Goal: Information Seeking & Learning: Compare options

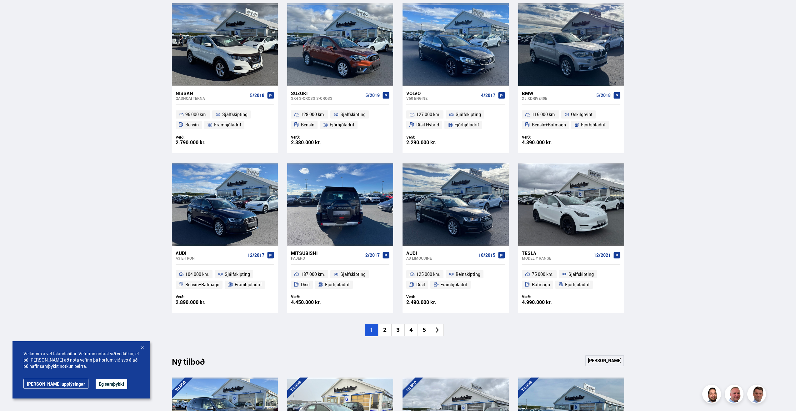
scroll to position [313, 0]
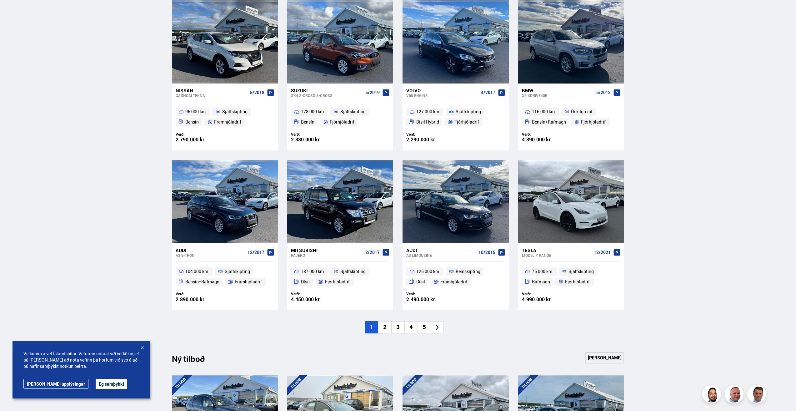
click at [384, 328] on li "2" at bounding box center [384, 327] width 13 height 12
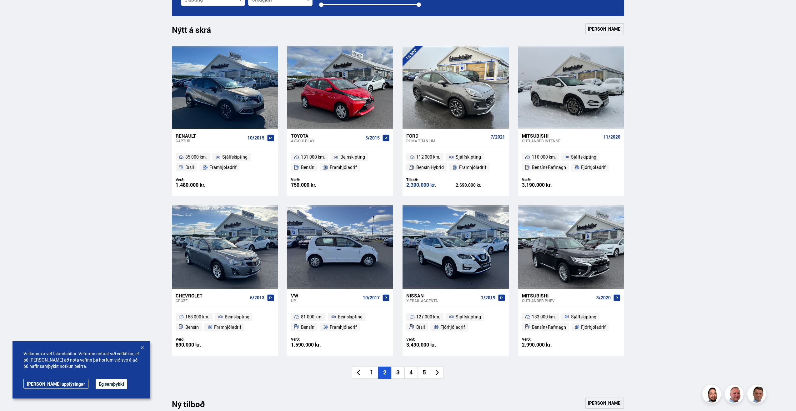
scroll to position [250, 0]
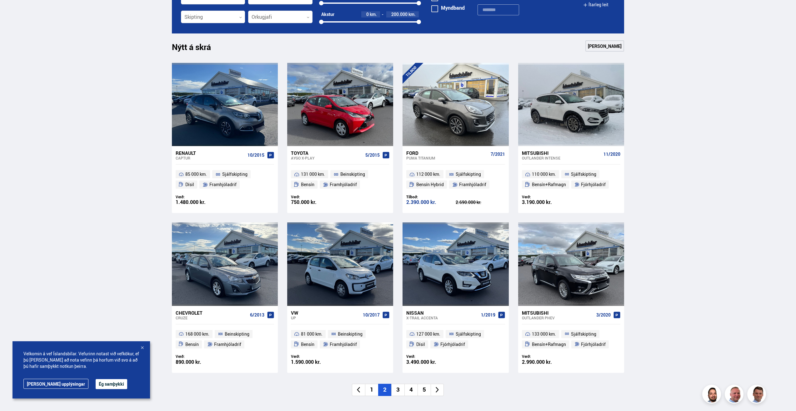
click at [400, 389] on li "3" at bounding box center [397, 389] width 13 height 12
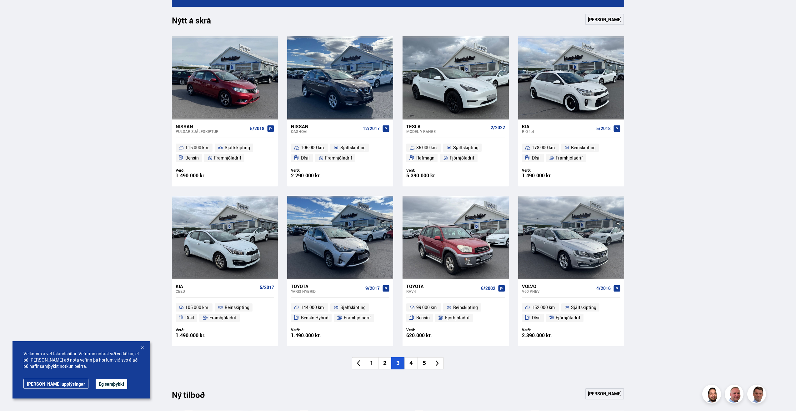
scroll to position [313, 0]
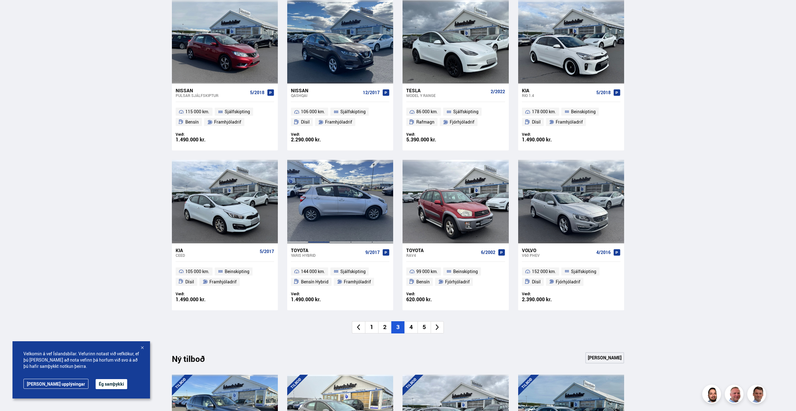
click at [328, 183] on div at bounding box center [318, 201] width 21 height 83
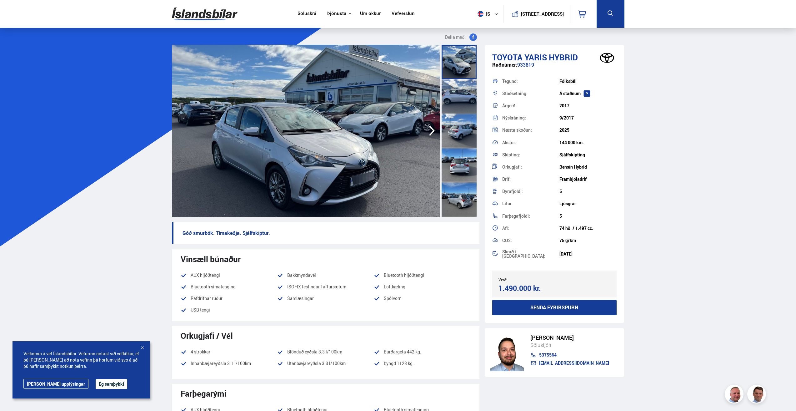
click at [431, 128] on icon "button" at bounding box center [432, 131] width 6 height 10
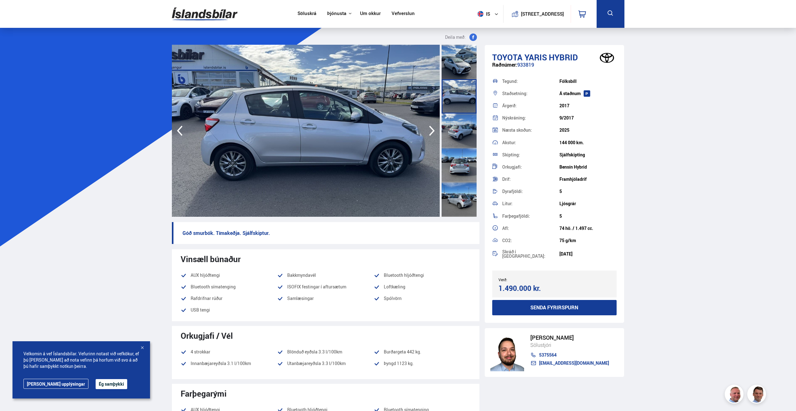
click at [431, 128] on icon "button" at bounding box center [432, 131] width 6 height 10
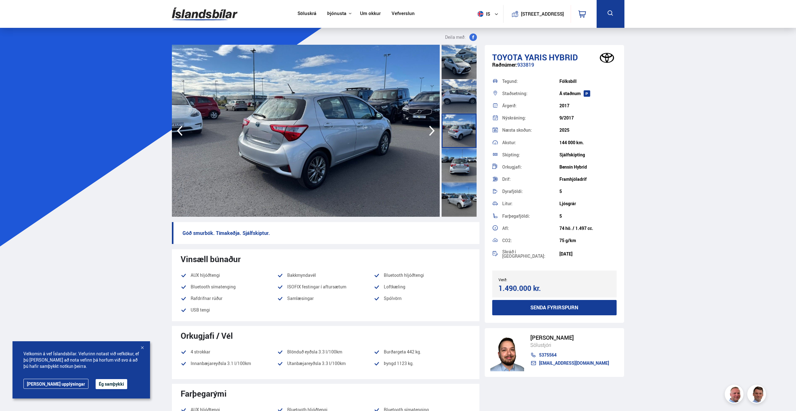
click at [431, 128] on icon "button" at bounding box center [432, 131] width 6 height 10
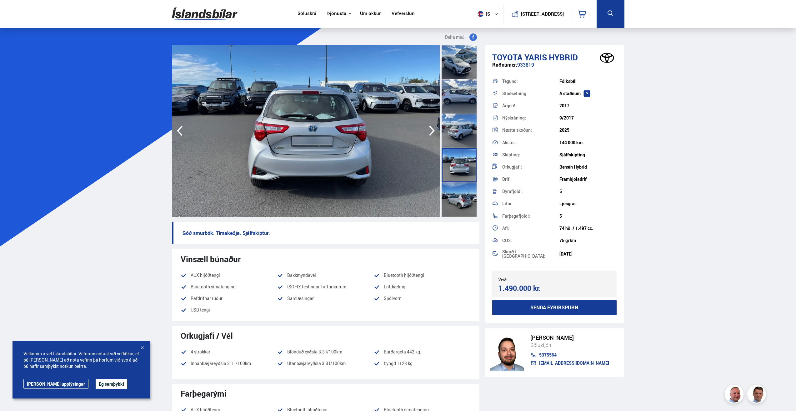
click at [431, 128] on icon "button" at bounding box center [432, 131] width 6 height 10
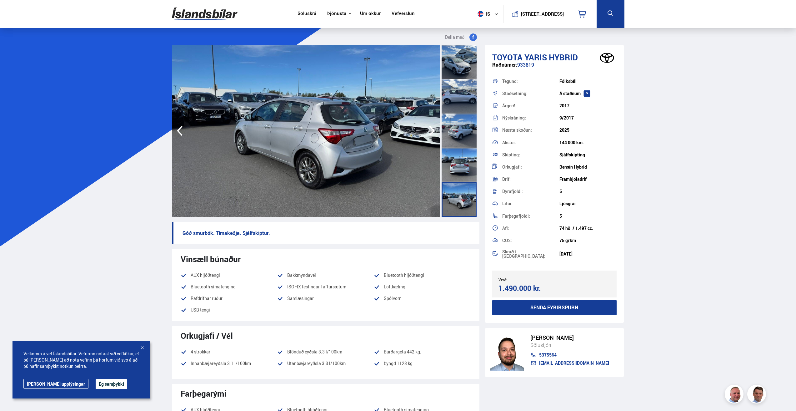
click at [431, 128] on icon "button" at bounding box center [432, 131] width 6 height 10
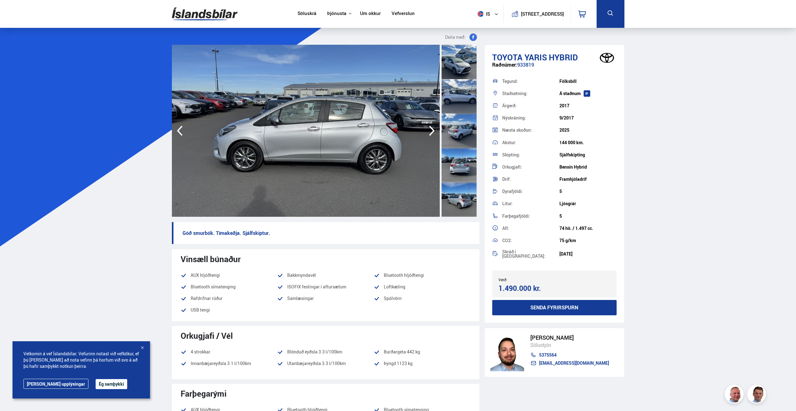
click at [431, 128] on icon "button" at bounding box center [432, 131] width 6 height 10
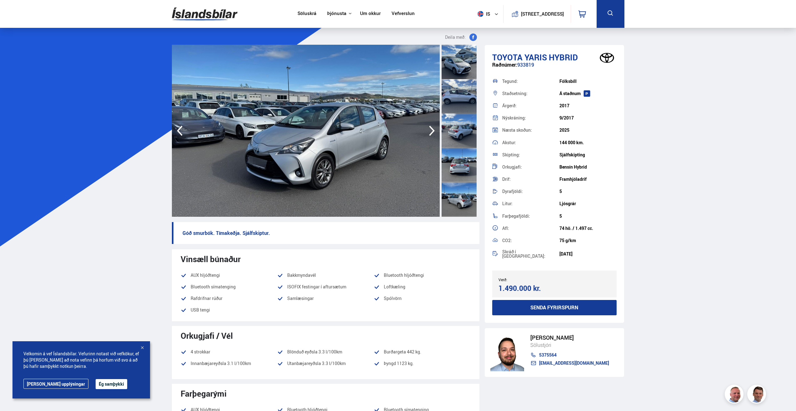
click at [431, 128] on icon "button" at bounding box center [432, 131] width 6 height 10
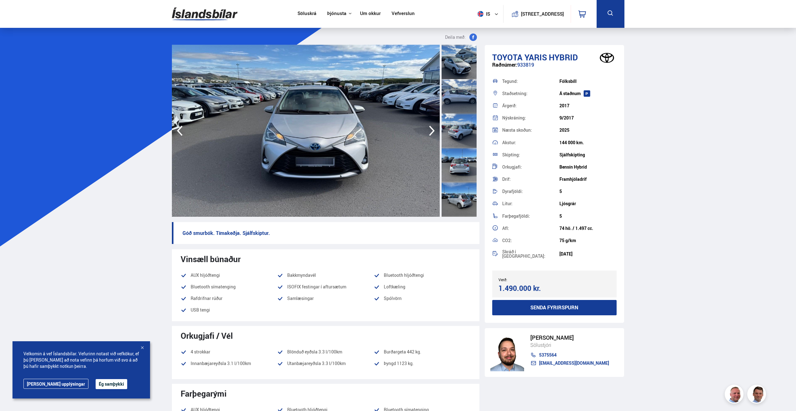
click at [431, 128] on icon "button" at bounding box center [432, 131] width 6 height 10
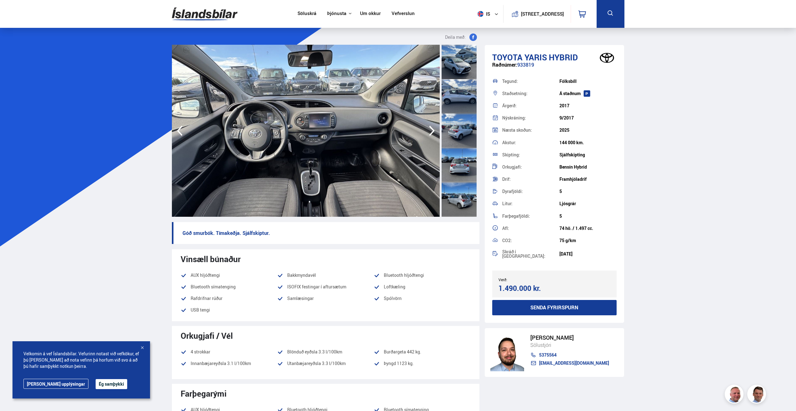
click at [431, 128] on icon "button" at bounding box center [432, 131] width 6 height 10
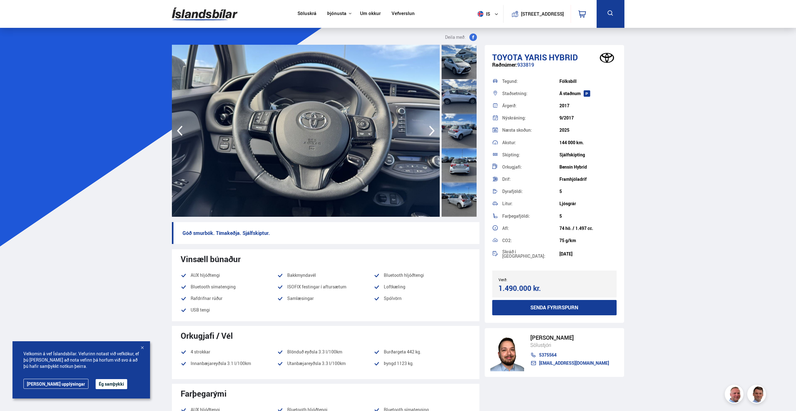
click at [431, 128] on icon "button" at bounding box center [432, 131] width 6 height 10
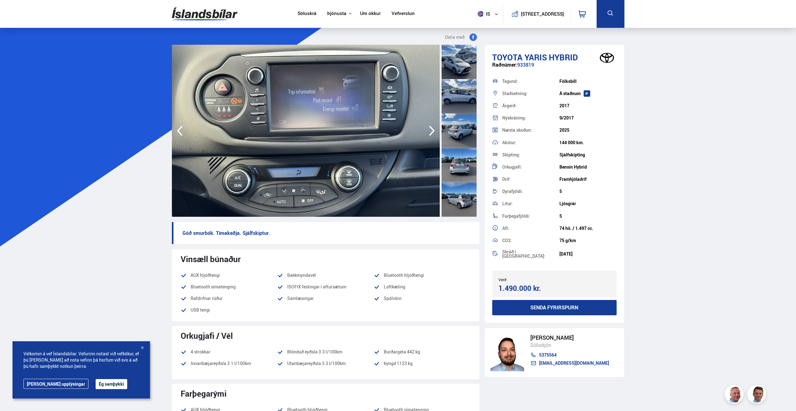
click at [431, 128] on icon "button" at bounding box center [432, 131] width 6 height 10
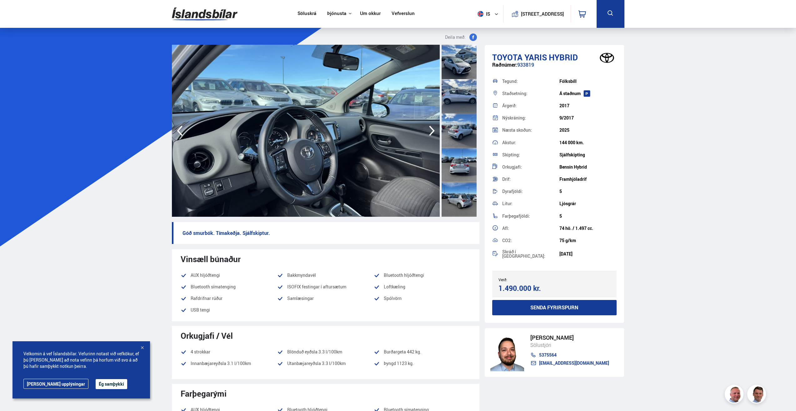
click at [431, 128] on icon "button" at bounding box center [432, 131] width 6 height 10
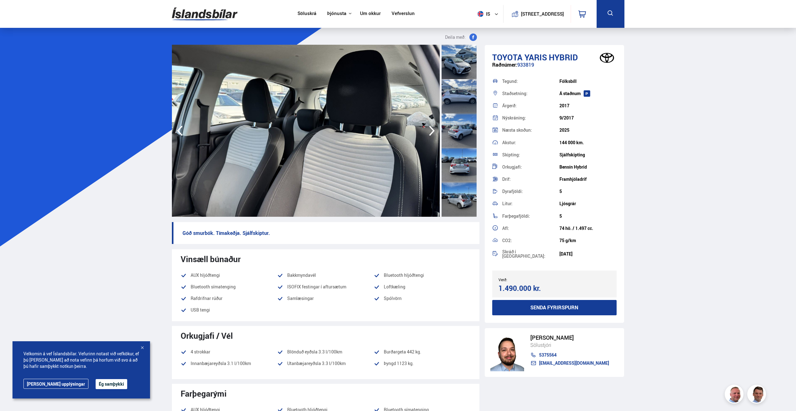
click at [431, 128] on icon "button" at bounding box center [432, 131] width 6 height 10
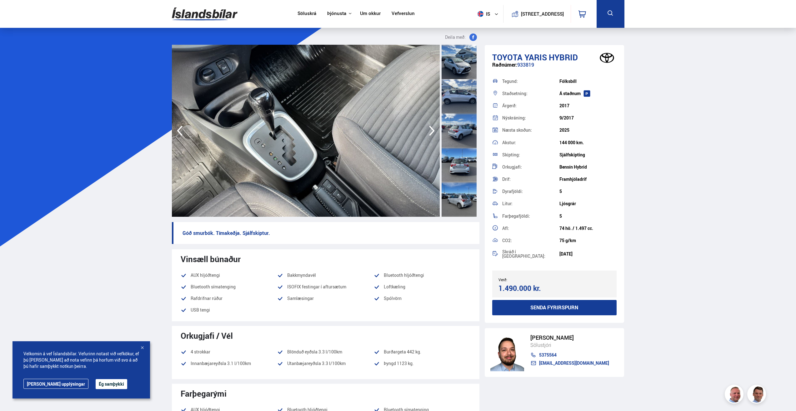
click at [431, 128] on icon "button" at bounding box center [432, 131] width 6 height 10
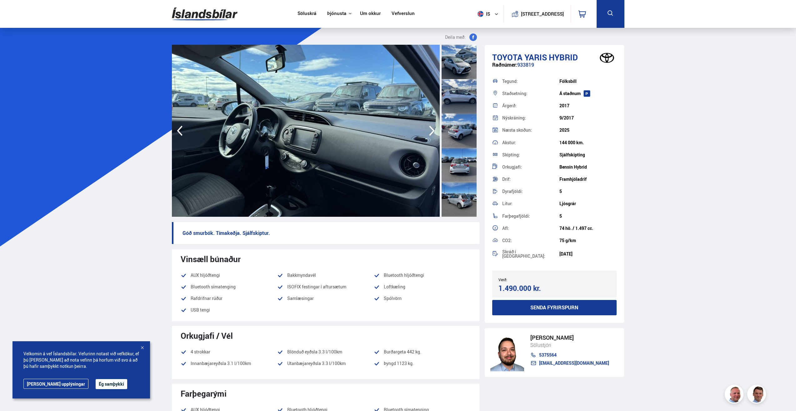
click at [431, 128] on icon "button" at bounding box center [432, 131] width 6 height 10
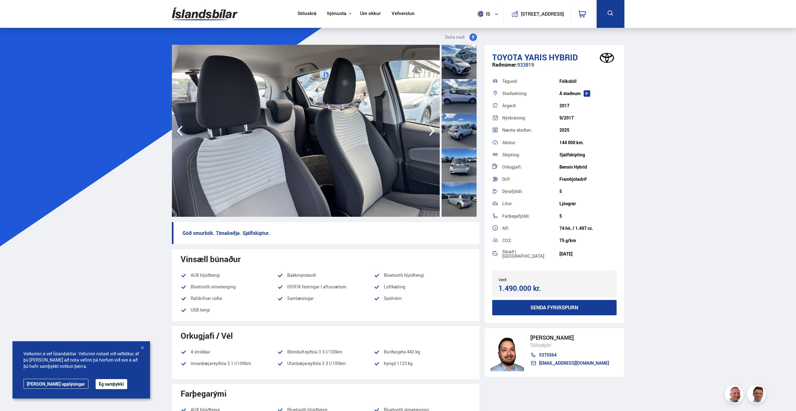
click at [431, 128] on icon "button" at bounding box center [432, 131] width 6 height 10
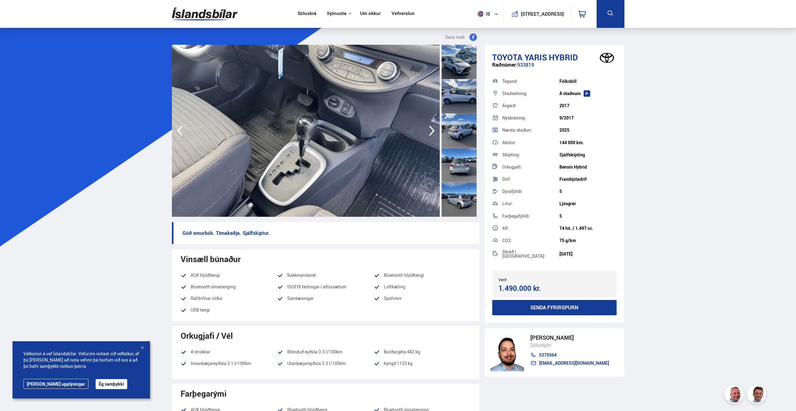
click at [431, 128] on icon "button" at bounding box center [432, 131] width 6 height 10
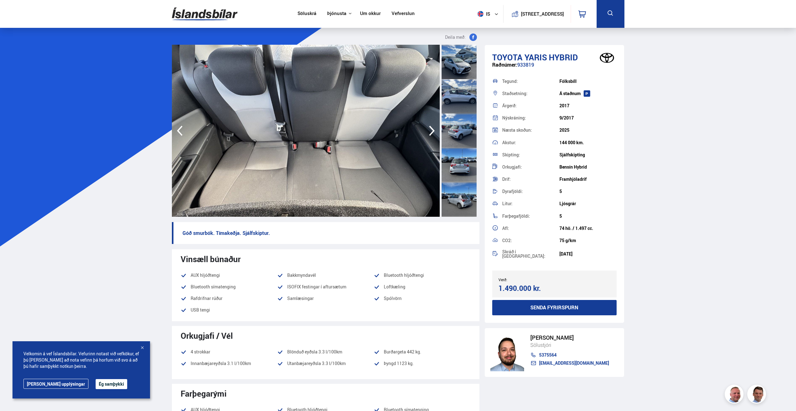
click at [431, 128] on icon "button" at bounding box center [432, 131] width 6 height 10
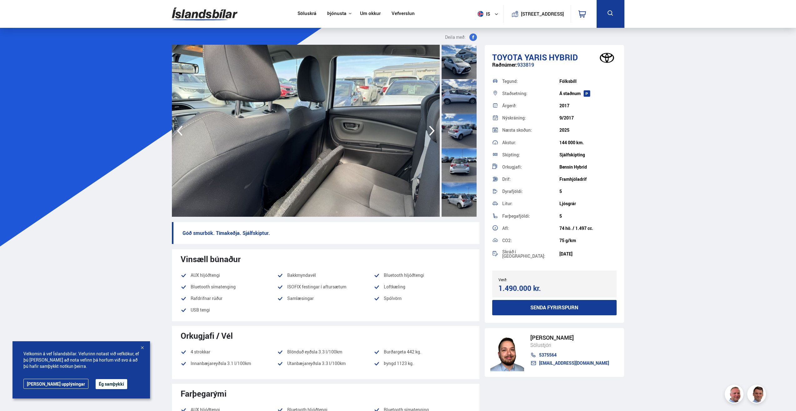
click at [431, 128] on icon "button" at bounding box center [432, 131] width 6 height 10
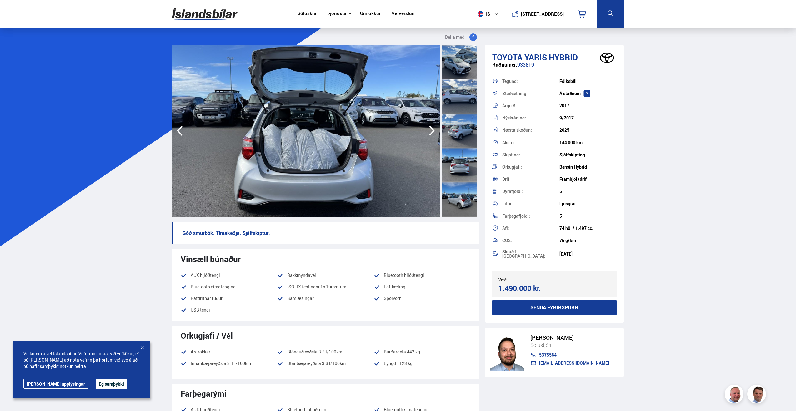
click at [431, 128] on icon "button" at bounding box center [432, 131] width 6 height 10
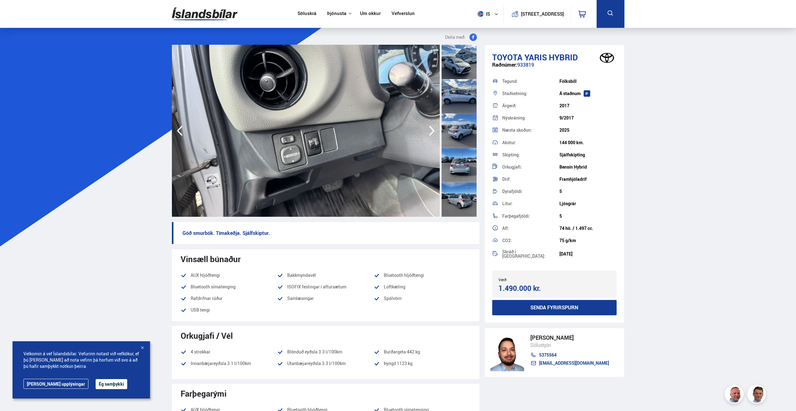
click at [431, 128] on icon "button" at bounding box center [432, 131] width 6 height 10
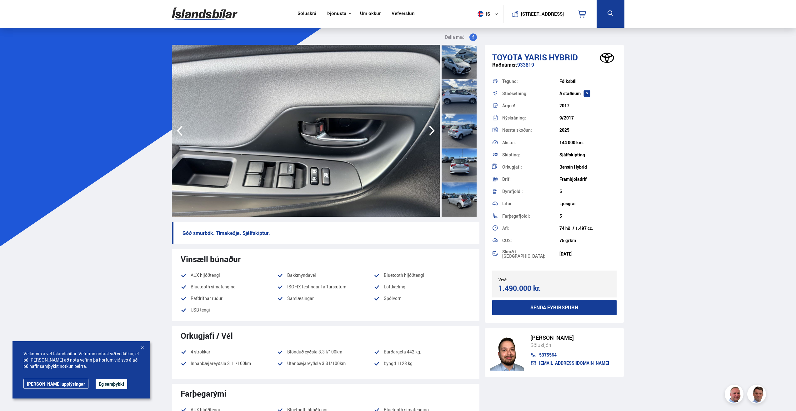
click at [431, 128] on icon "button" at bounding box center [432, 131] width 6 height 10
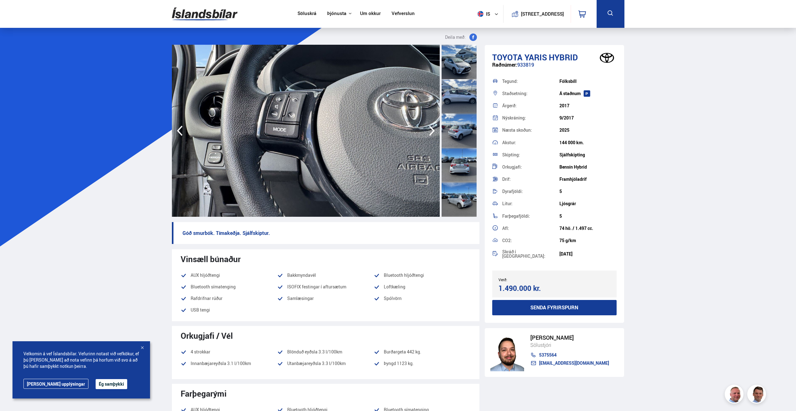
click at [431, 128] on icon "button" at bounding box center [432, 131] width 6 height 10
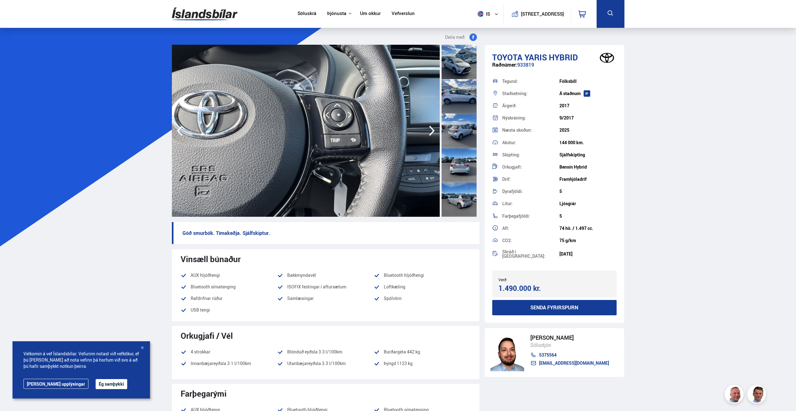
click at [431, 128] on icon "button" at bounding box center [432, 131] width 6 height 10
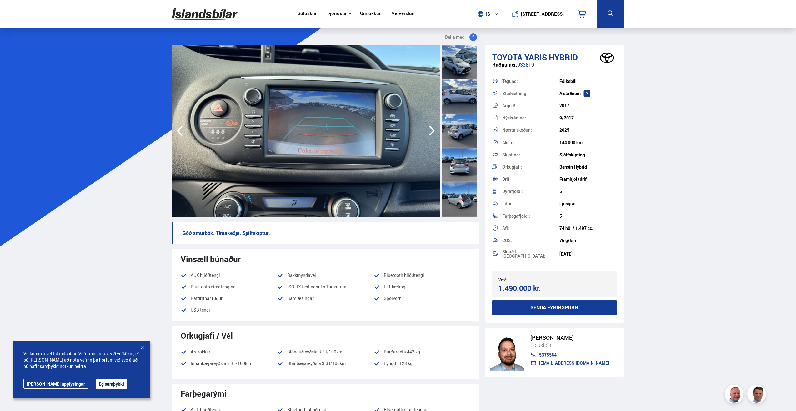
click at [431, 128] on icon "button" at bounding box center [432, 131] width 6 height 10
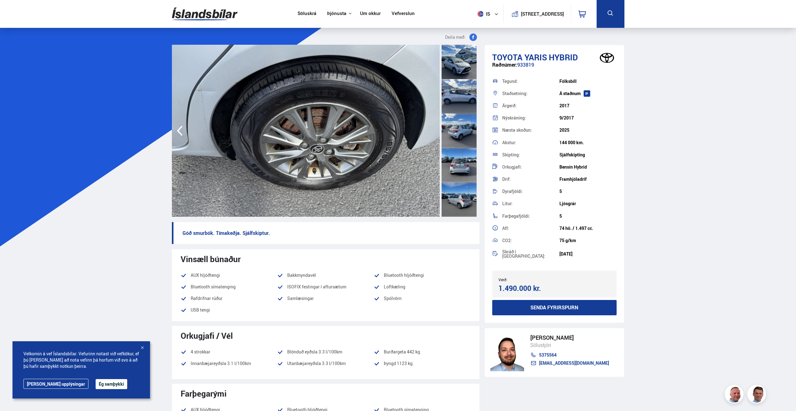
click at [431, 128] on img at bounding box center [306, 131] width 268 height 172
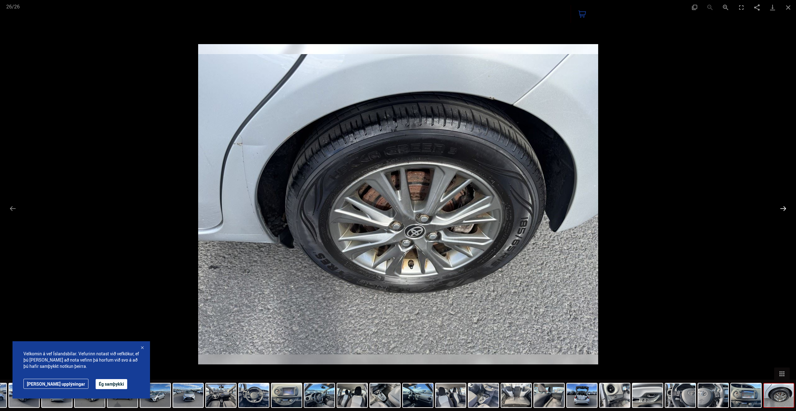
click at [781, 206] on button "Next slide" at bounding box center [783, 208] width 13 height 12
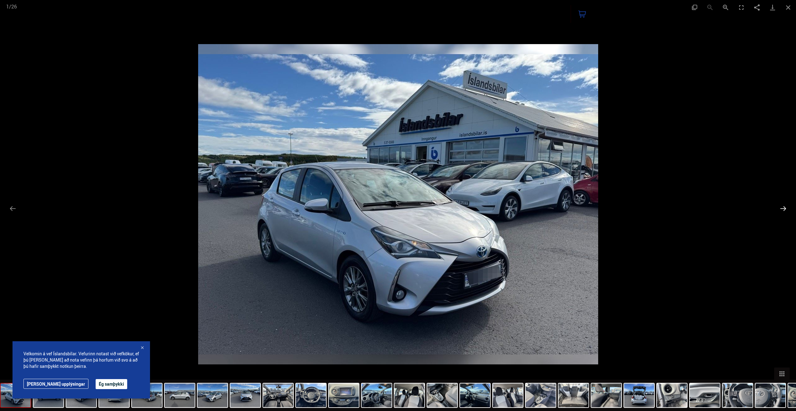
click at [781, 204] on button "Next slide" at bounding box center [783, 208] width 13 height 12
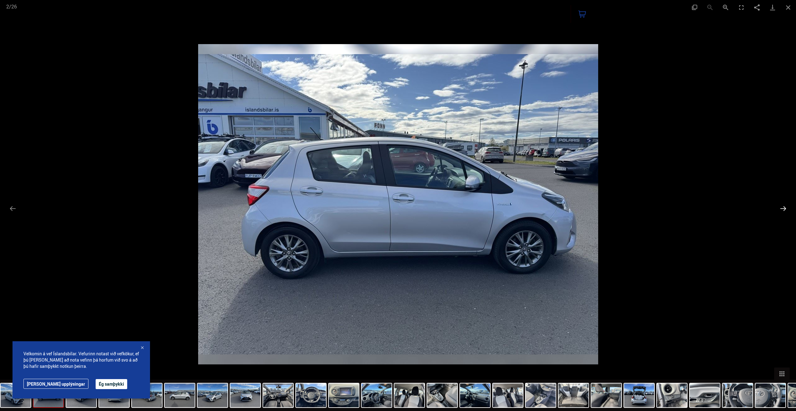
click at [781, 204] on button "Next slide" at bounding box center [783, 208] width 13 height 12
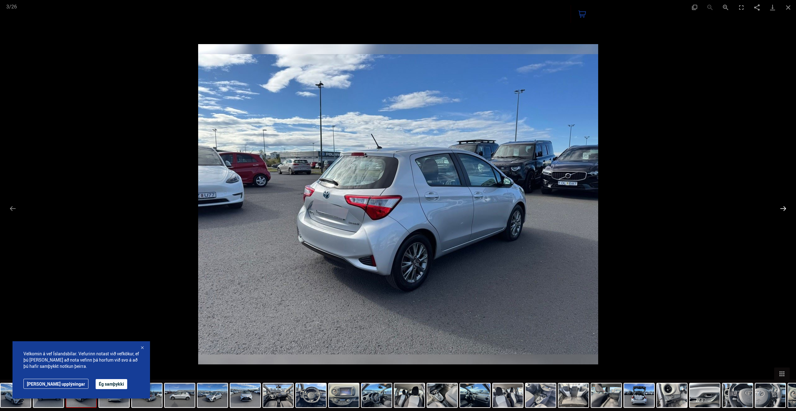
click at [781, 204] on button "Next slide" at bounding box center [783, 208] width 13 height 12
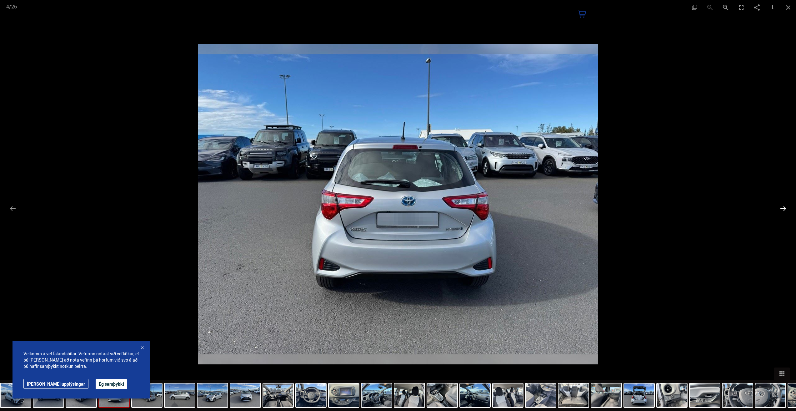
click at [781, 204] on button "Next slide" at bounding box center [783, 208] width 13 height 12
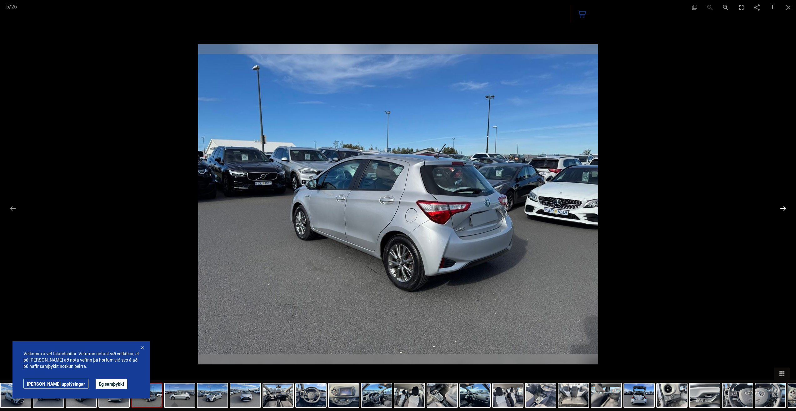
click at [781, 204] on button "Next slide" at bounding box center [783, 208] width 13 height 12
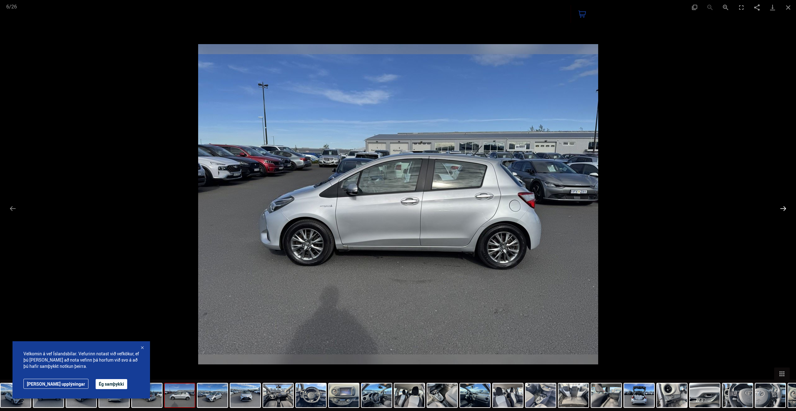
click at [781, 204] on button "Next slide" at bounding box center [783, 208] width 13 height 12
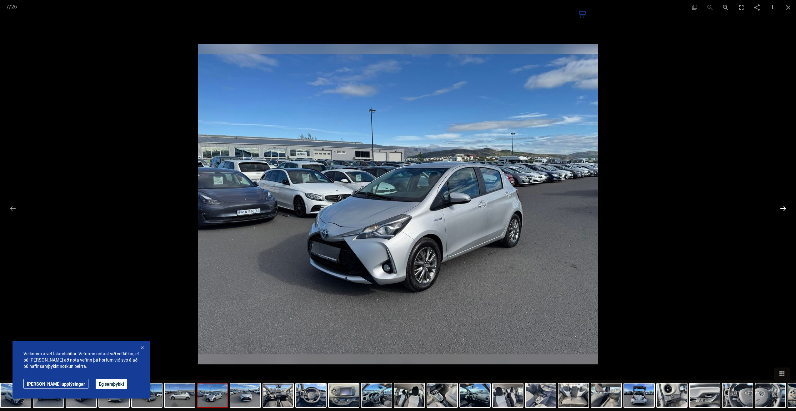
click at [781, 204] on button "Next slide" at bounding box center [783, 208] width 13 height 12
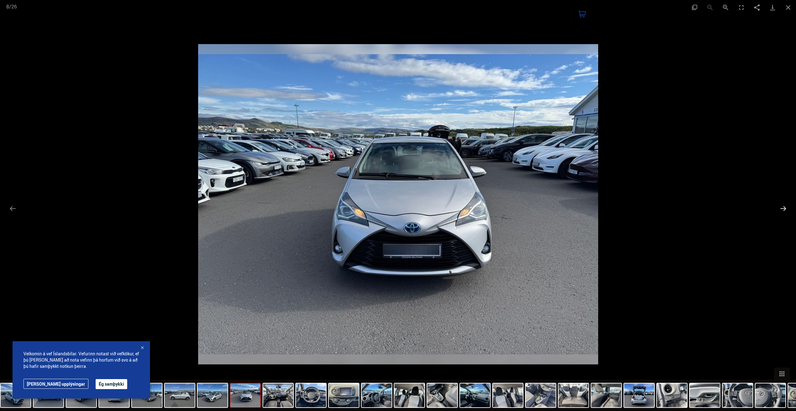
click at [783, 208] on button "Next slide" at bounding box center [783, 208] width 13 height 12
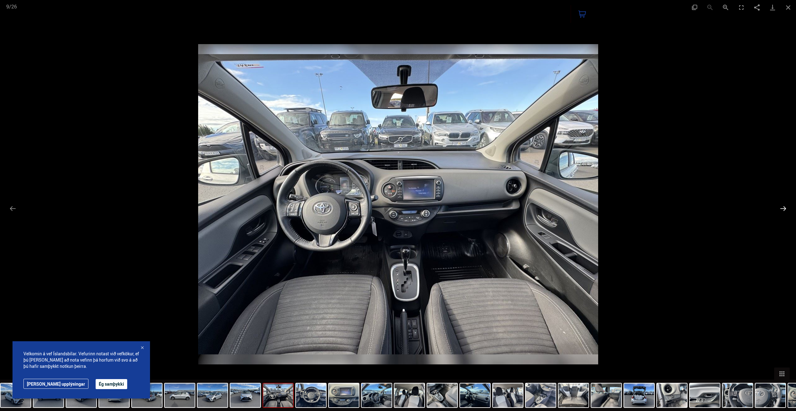
click at [785, 213] on button "Next slide" at bounding box center [783, 208] width 13 height 12
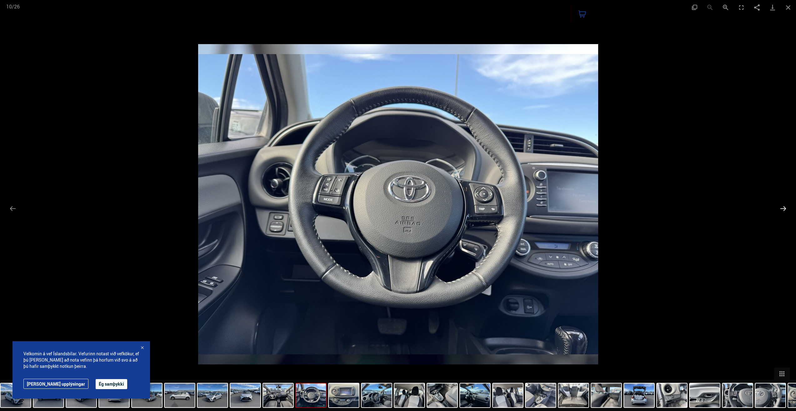
click at [789, 209] on button "Next slide" at bounding box center [783, 208] width 13 height 12
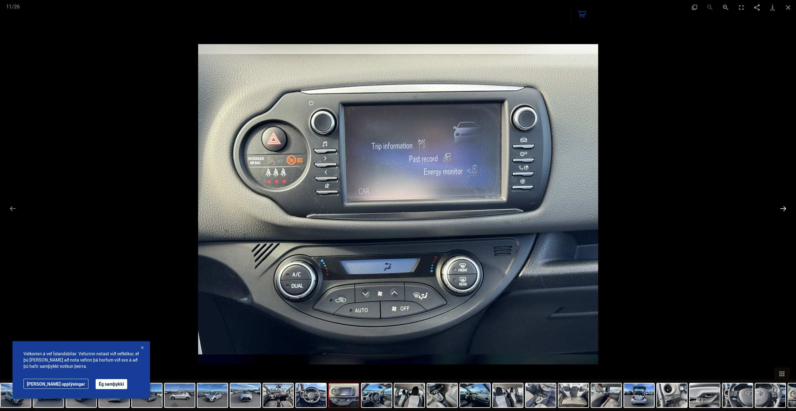
click at [789, 209] on button "Next slide" at bounding box center [783, 208] width 13 height 12
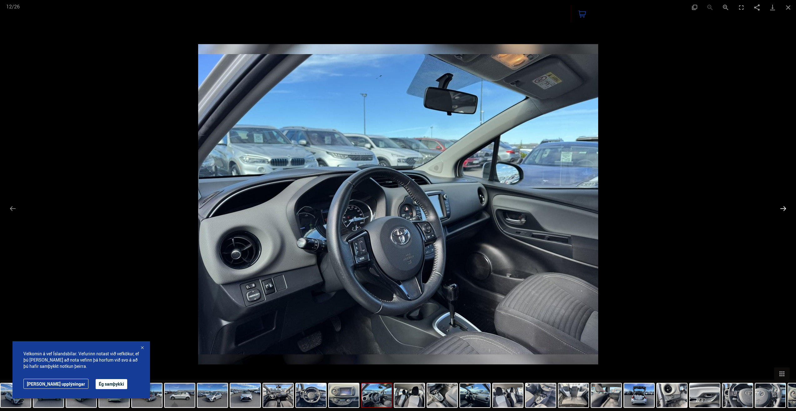
click at [789, 209] on button "Next slide" at bounding box center [783, 208] width 13 height 12
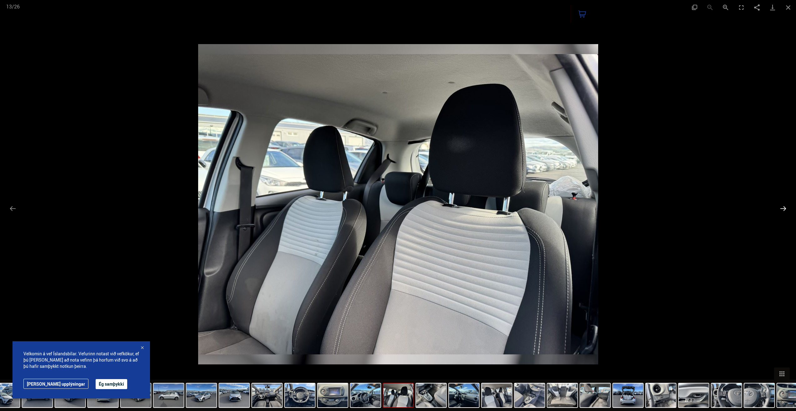
click at [788, 208] on button "Next slide" at bounding box center [783, 208] width 13 height 12
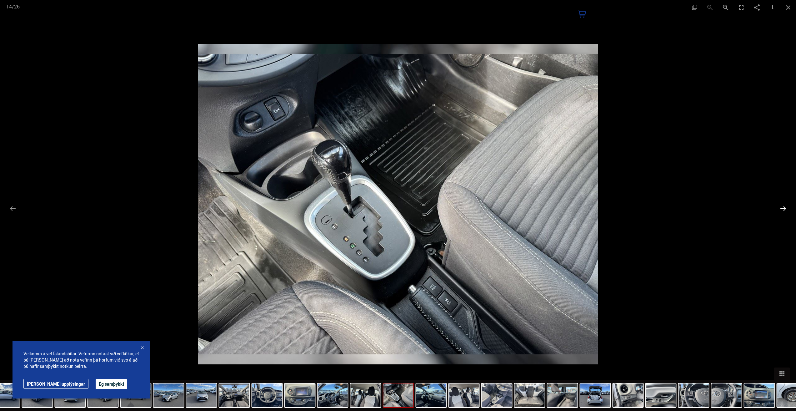
click at [788, 208] on button "Next slide" at bounding box center [783, 208] width 13 height 12
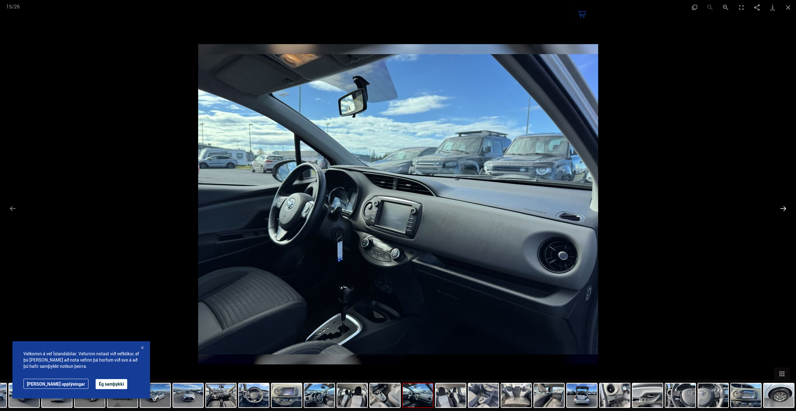
click at [788, 208] on button "Next slide" at bounding box center [783, 208] width 13 height 12
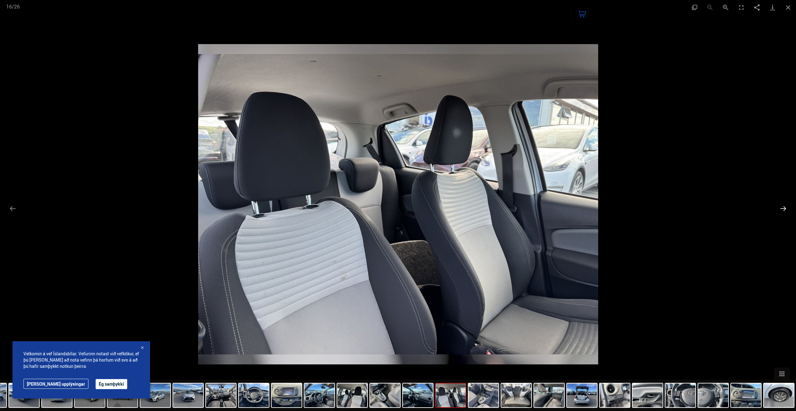
click at [788, 208] on button "Next slide" at bounding box center [783, 208] width 13 height 12
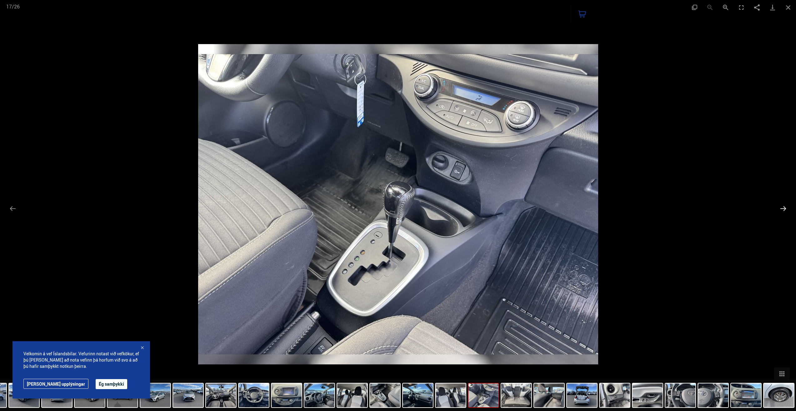
click at [788, 208] on button "Next slide" at bounding box center [783, 208] width 13 height 12
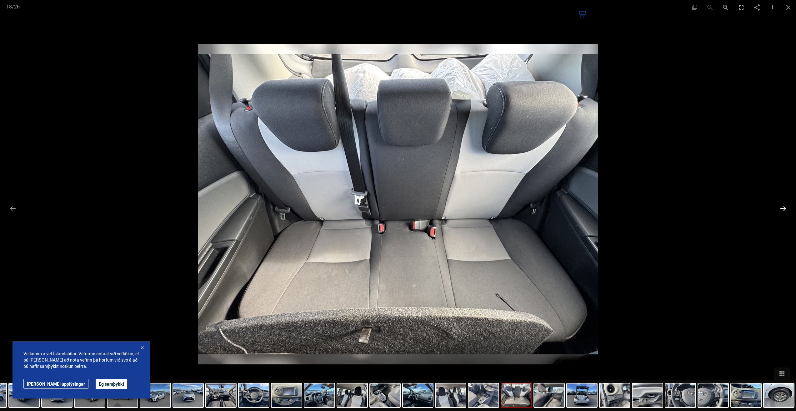
click at [788, 208] on button "Next slide" at bounding box center [783, 208] width 13 height 12
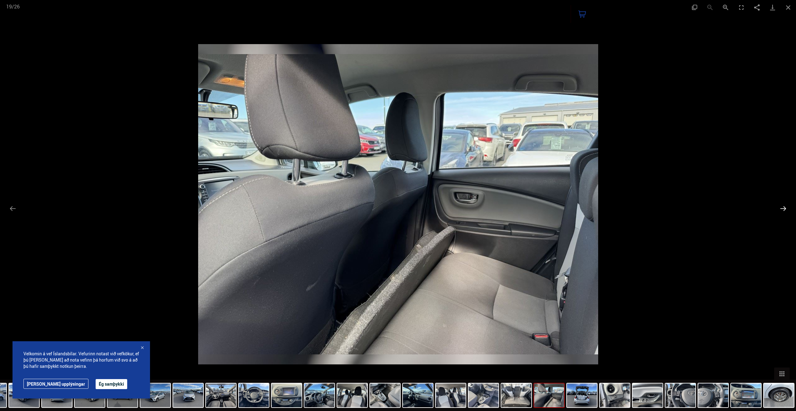
click at [788, 208] on button "Next slide" at bounding box center [783, 208] width 13 height 12
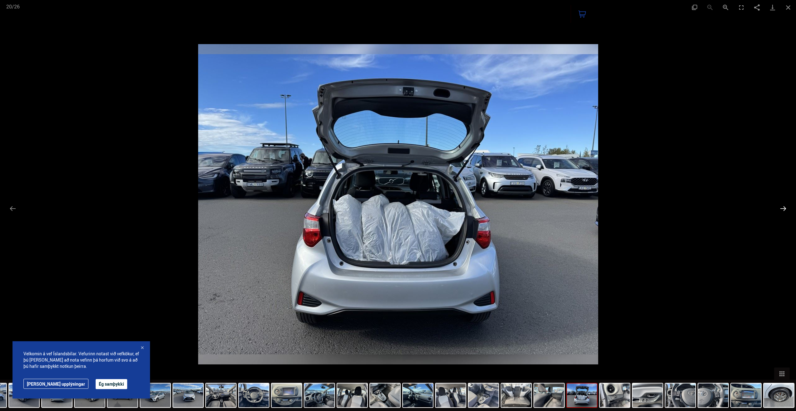
click at [788, 208] on button "Next slide" at bounding box center [783, 208] width 13 height 12
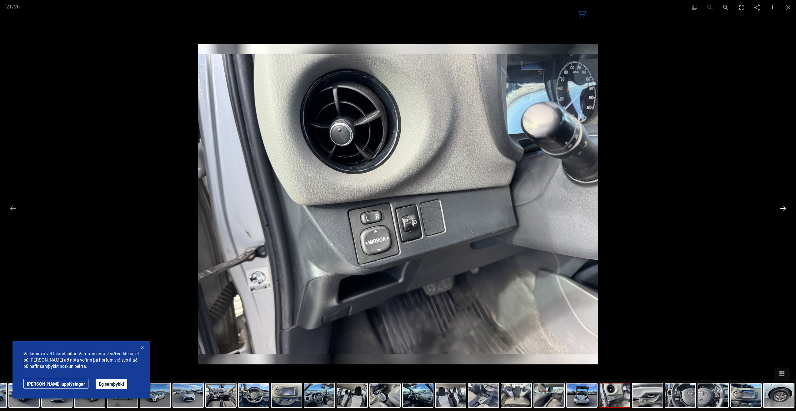
click at [788, 208] on button "Next slide" at bounding box center [783, 208] width 13 height 12
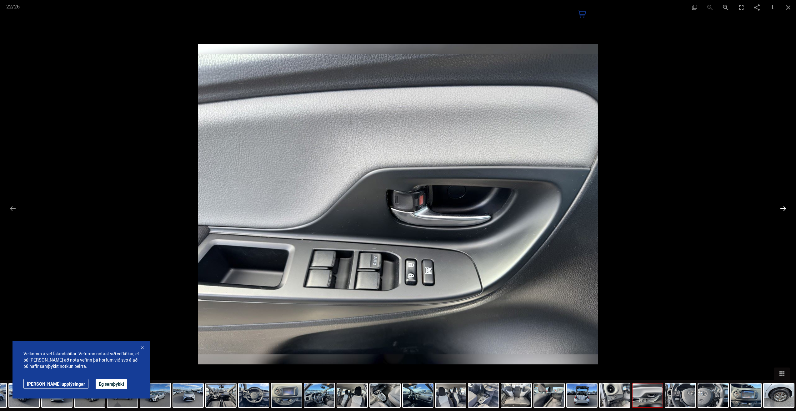
click at [788, 208] on button "Next slide" at bounding box center [783, 208] width 13 height 12
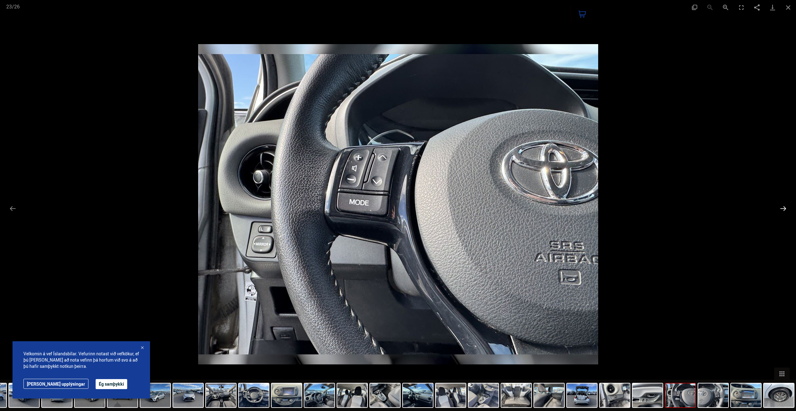
click at [788, 208] on button "Next slide" at bounding box center [783, 208] width 13 height 12
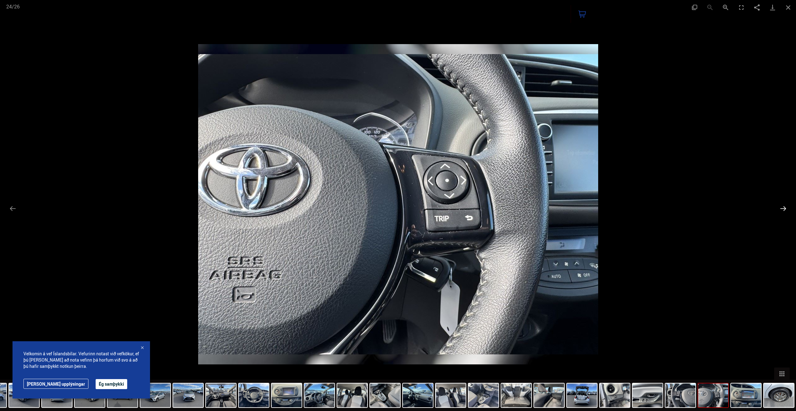
click at [788, 208] on button "Next slide" at bounding box center [783, 208] width 13 height 12
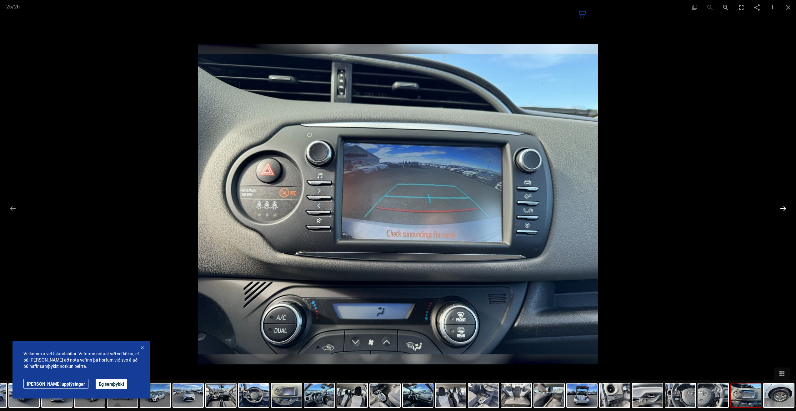
click at [788, 208] on button "Next slide" at bounding box center [783, 208] width 13 height 12
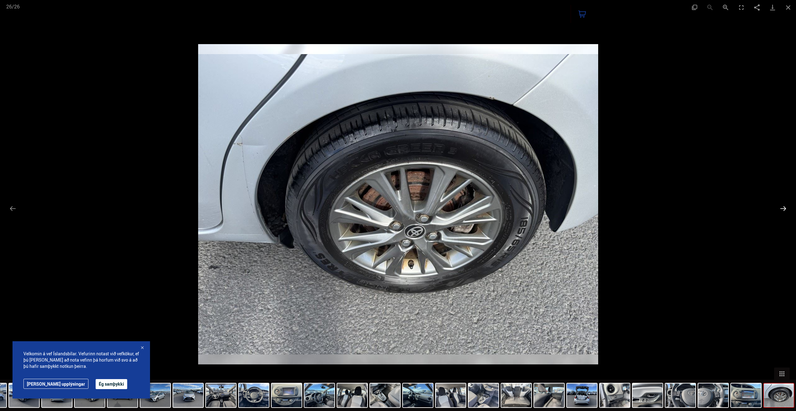
click at [786, 207] on button "Next slide" at bounding box center [783, 208] width 13 height 12
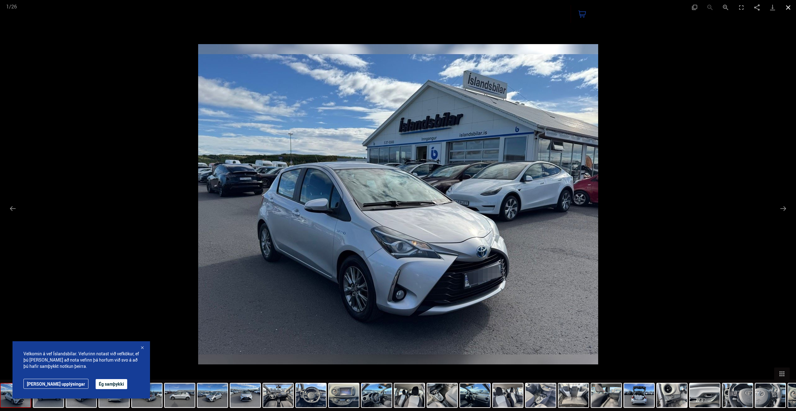
click at [789, 8] on button "Close gallery" at bounding box center [788, 7] width 16 height 15
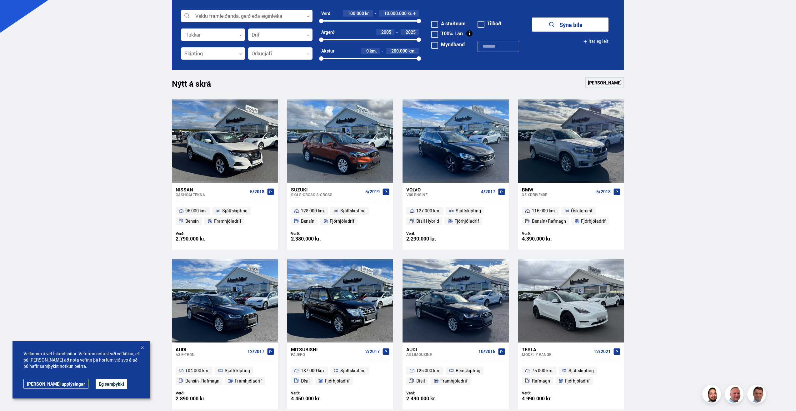
scroll to position [281, 0]
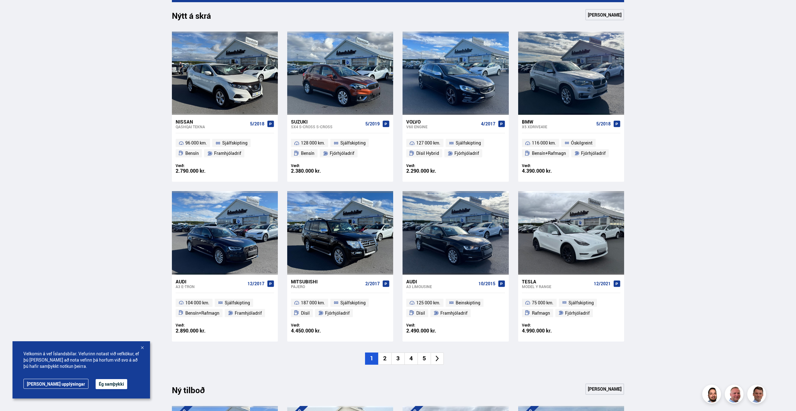
click at [383, 362] on li "2" at bounding box center [384, 358] width 13 height 12
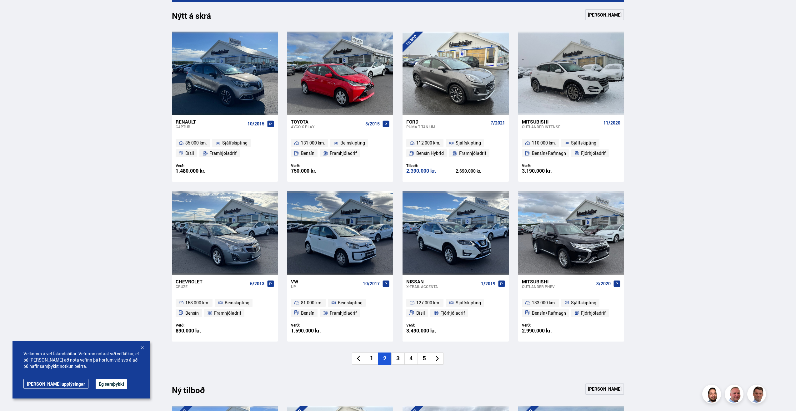
click at [401, 358] on li "3" at bounding box center [397, 358] width 13 height 12
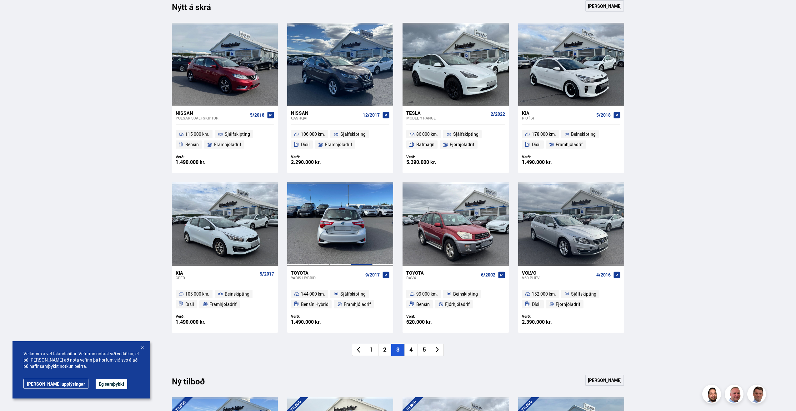
scroll to position [313, 0]
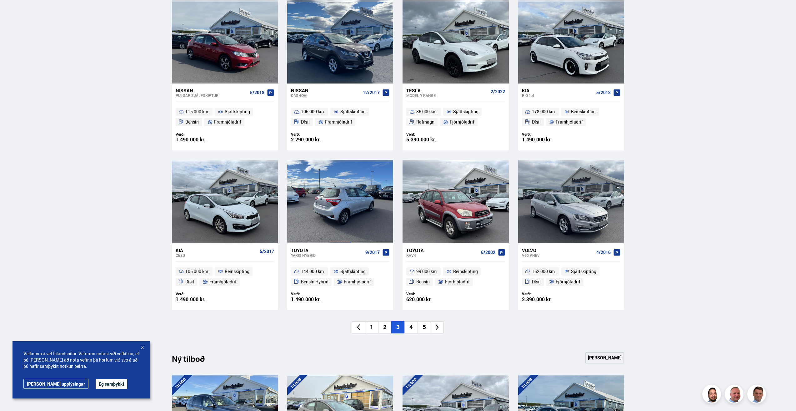
click at [342, 221] on div at bounding box center [339, 201] width 21 height 83
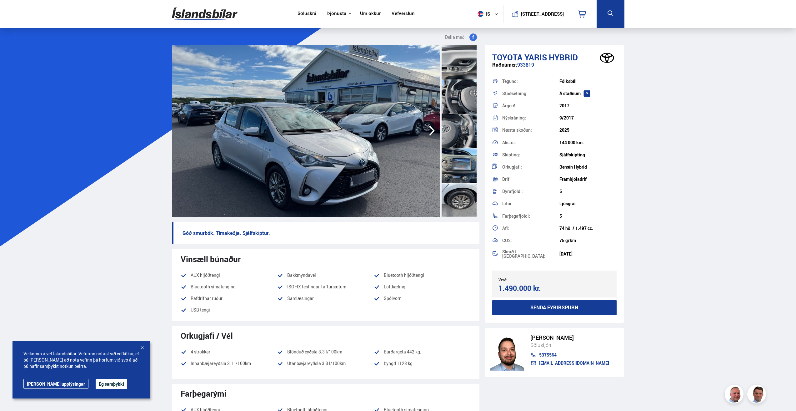
scroll to position [722, 0]
click at [463, 198] on div at bounding box center [459, 199] width 35 height 34
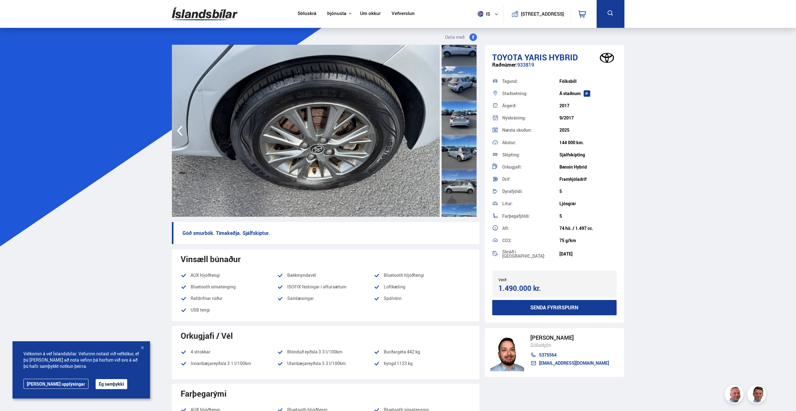
scroll to position [0, 0]
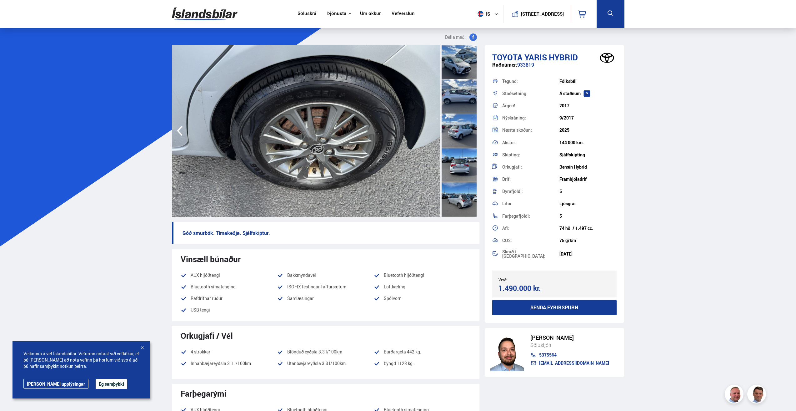
click at [456, 192] on div at bounding box center [459, 199] width 35 height 34
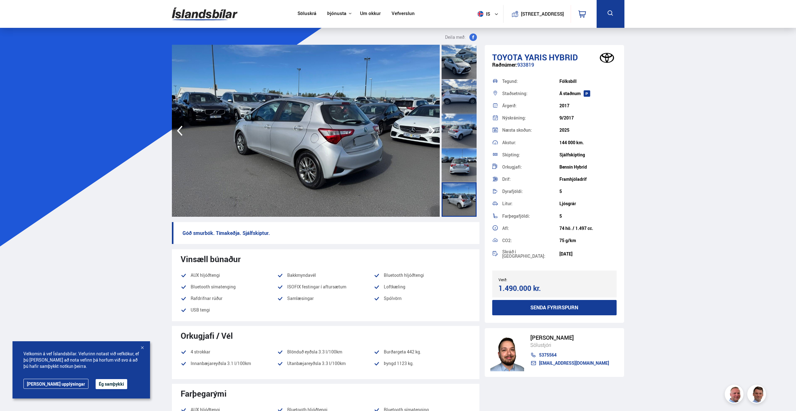
click at [213, 13] on img at bounding box center [205, 14] width 66 height 20
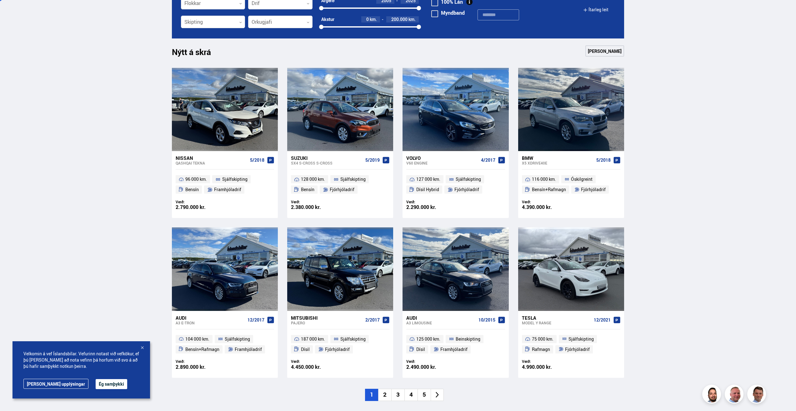
scroll to position [281, 0]
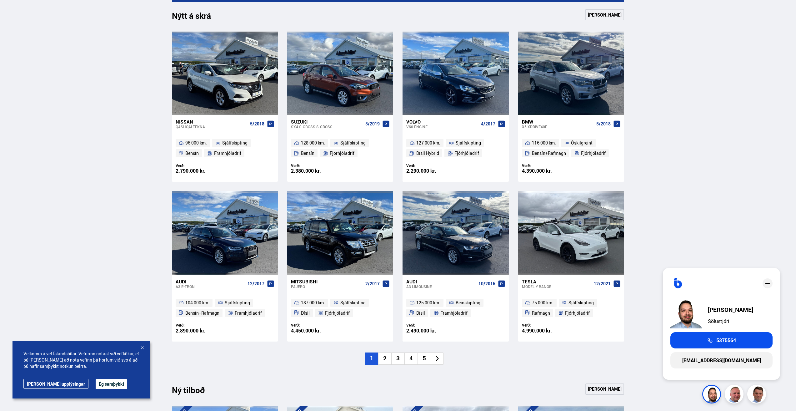
click at [397, 357] on li "3" at bounding box center [397, 358] width 13 height 12
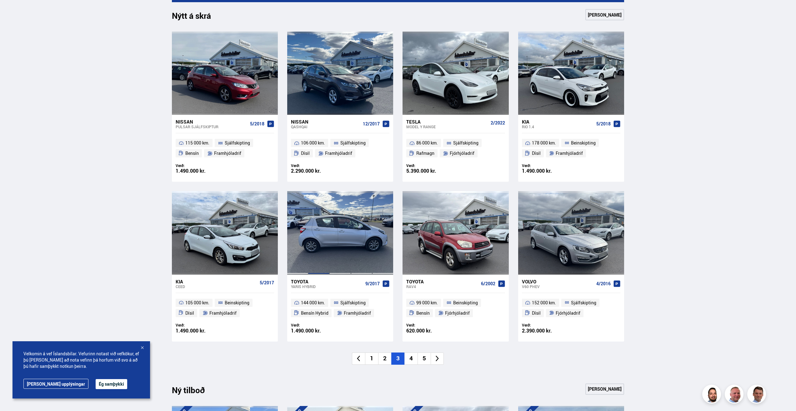
click at [328, 245] on div at bounding box center [318, 232] width 21 height 83
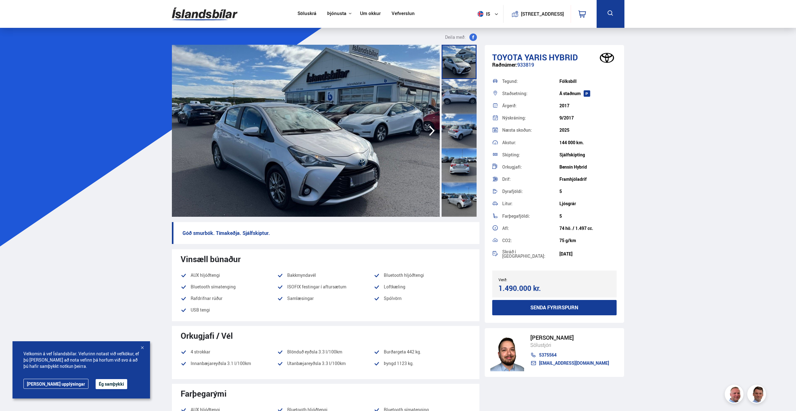
click at [209, 15] on img at bounding box center [205, 14] width 66 height 20
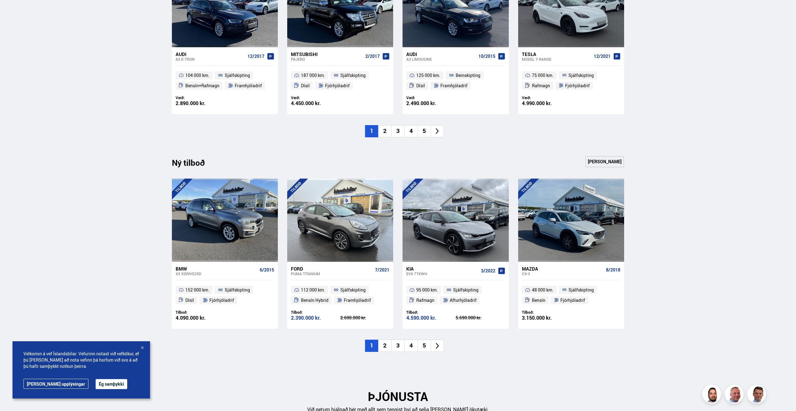
scroll to position [375, 0]
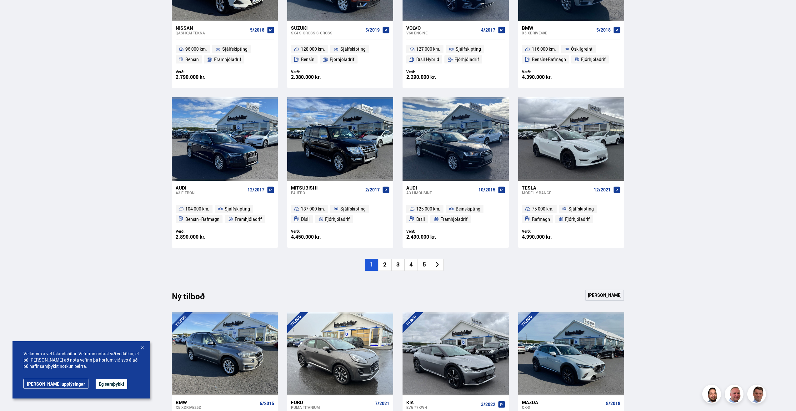
click at [398, 265] on li "3" at bounding box center [397, 264] width 13 height 12
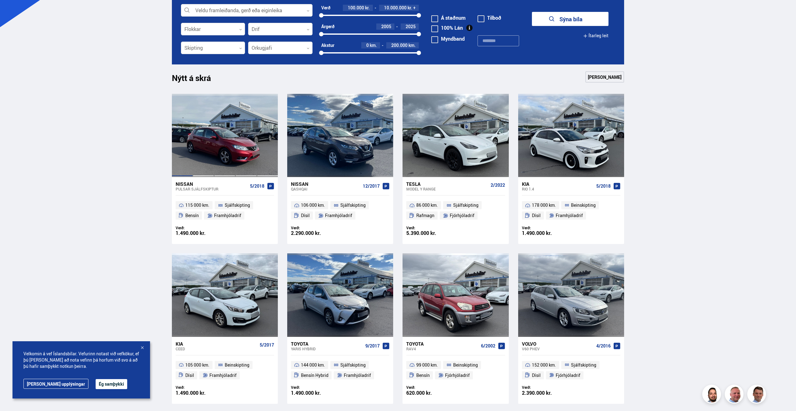
scroll to position [219, 0]
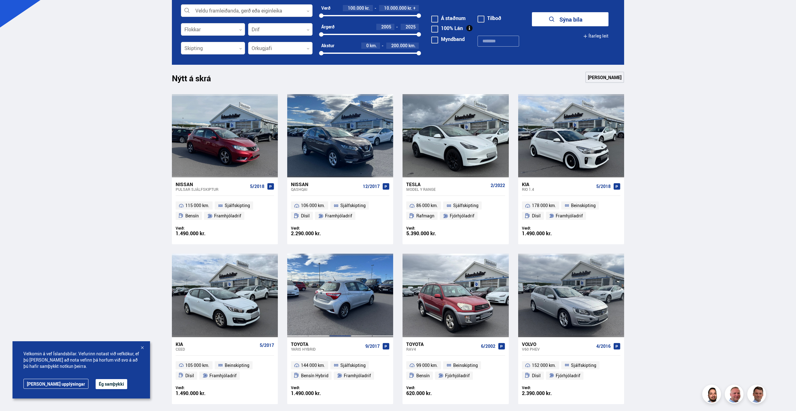
click at [342, 278] on div at bounding box center [339, 294] width 21 height 83
